Goal: Task Accomplishment & Management: Use online tool/utility

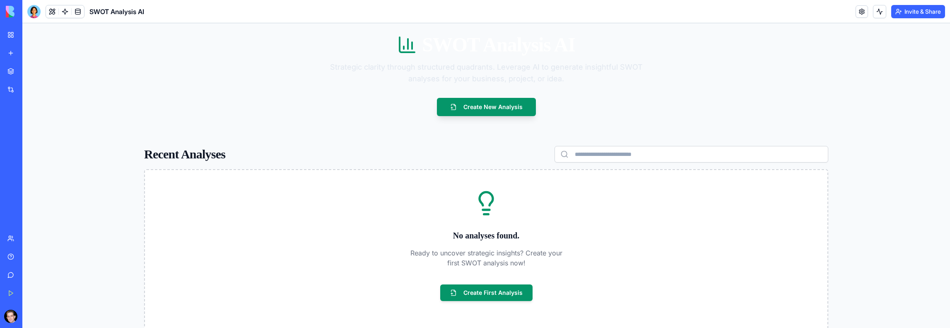
scroll to position [2, 0]
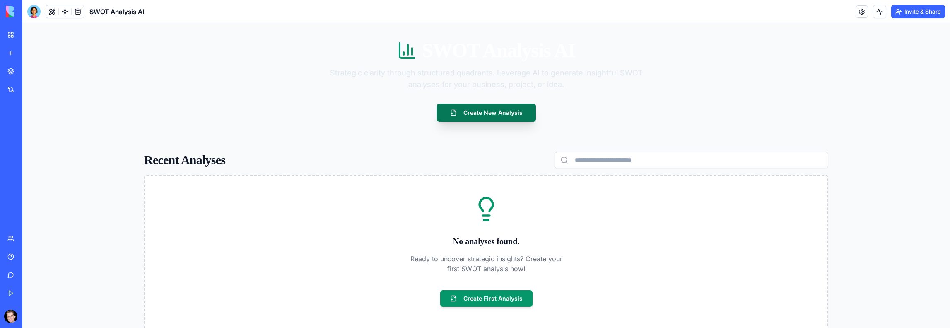
click at [489, 108] on button "Create New Analysis" at bounding box center [486, 113] width 99 height 18
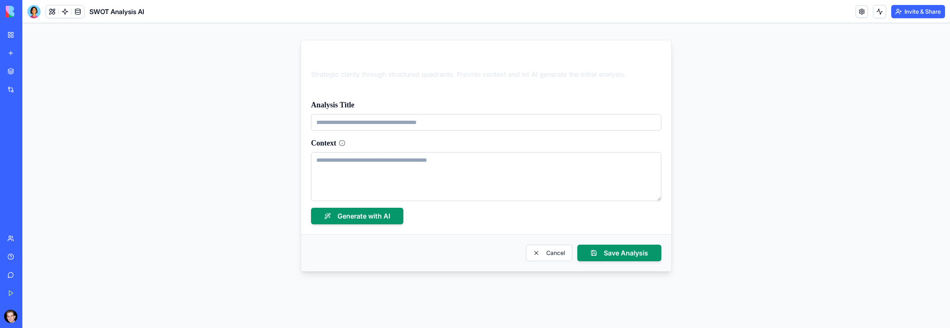
scroll to position [0, 0]
click at [555, 255] on button "Cancel" at bounding box center [549, 252] width 46 height 17
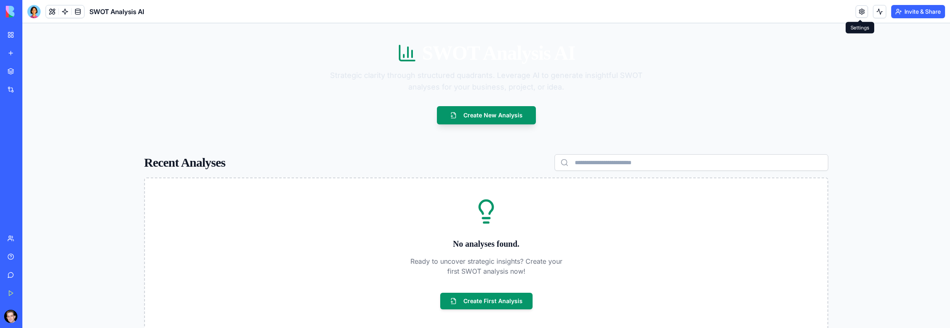
click at [860, 10] on link at bounding box center [861, 11] width 12 height 12
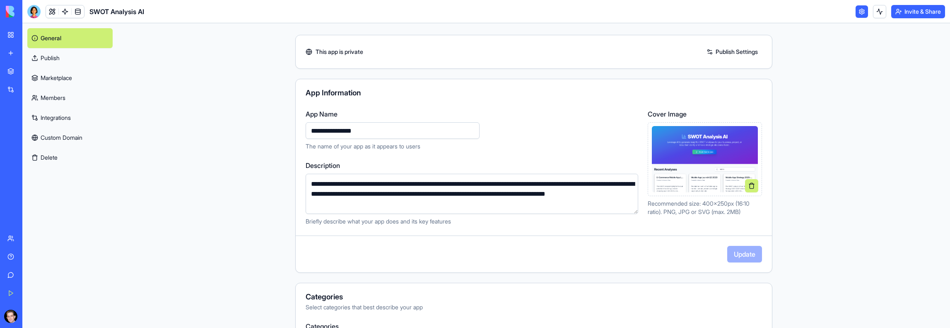
scroll to position [19, 0]
click at [53, 13] on link at bounding box center [52, 11] width 12 height 12
